Goal: Find specific page/section: Find specific page/section

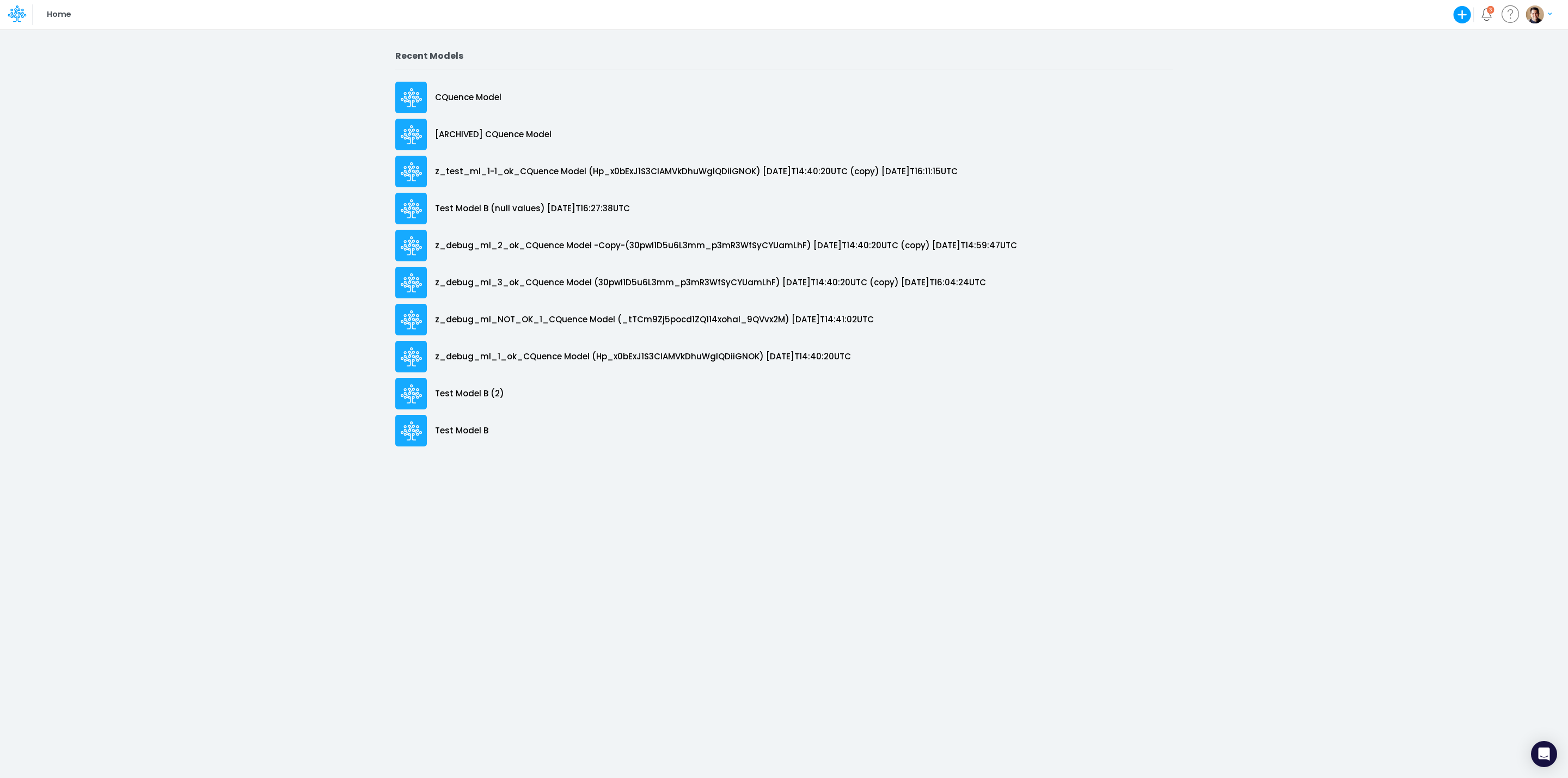
drag, startPoint x: 301, startPoint y: 49, endPoint x: 273, endPoint y: 408, distance: 360.1
click at [281, 424] on div "Recent Models CQuence Model [ARCHIVED] CQuence Model z_test_ml_1-1_ok_CQuence M…" at bounding box center [784, 403] width 1568 height 749
